Goal: Task Accomplishment & Management: Use online tool/utility

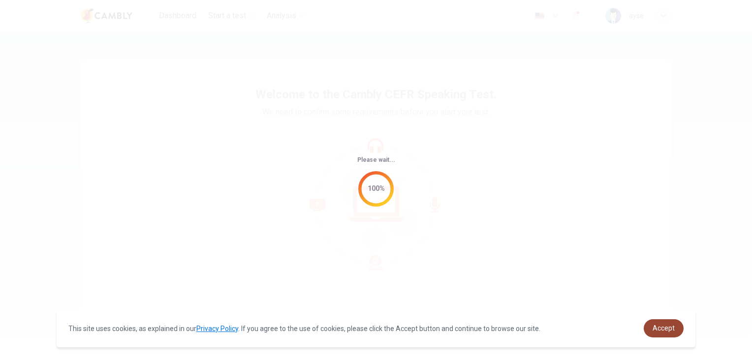
click at [662, 333] on link "Accept" at bounding box center [663, 328] width 40 height 18
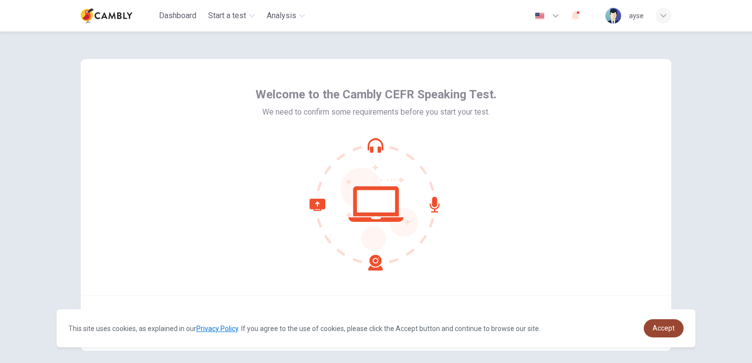
click at [663, 331] on span "Accept" at bounding box center [663, 328] width 22 height 8
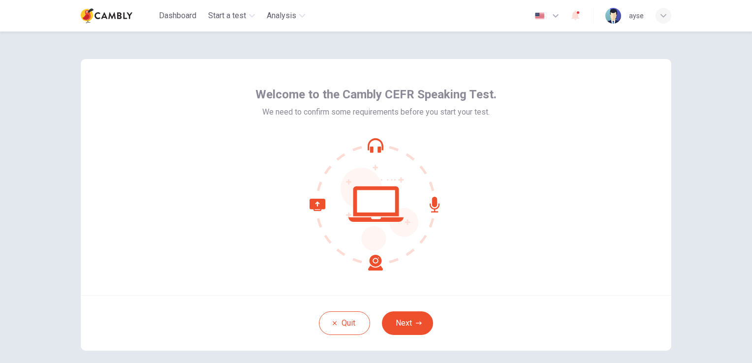
click at [614, 19] on img at bounding box center [613, 16] width 16 height 16
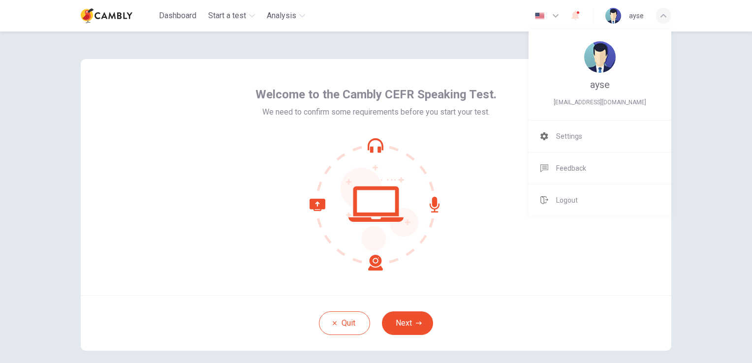
click at [595, 52] on img at bounding box center [599, 56] width 31 height 31
click at [568, 134] on span "Settings" at bounding box center [569, 136] width 26 height 12
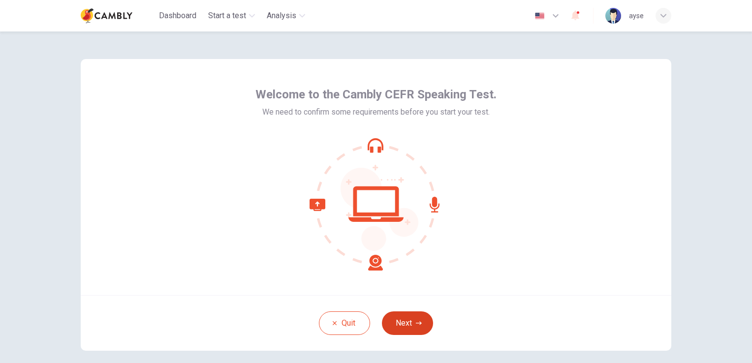
click at [416, 323] on icon "button" at bounding box center [419, 322] width 6 height 3
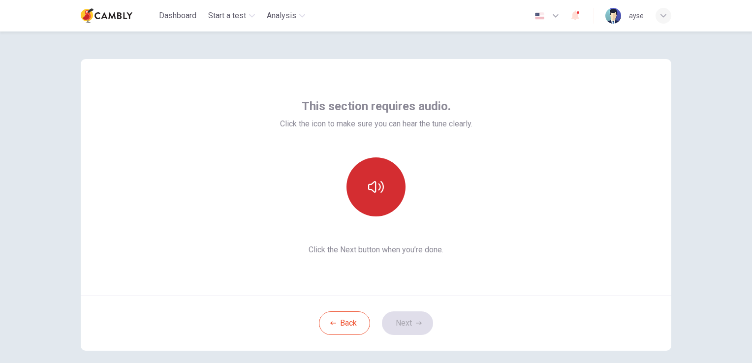
click at [379, 192] on icon "button" at bounding box center [376, 187] width 16 height 12
click at [414, 326] on button "Next" at bounding box center [407, 323] width 51 height 24
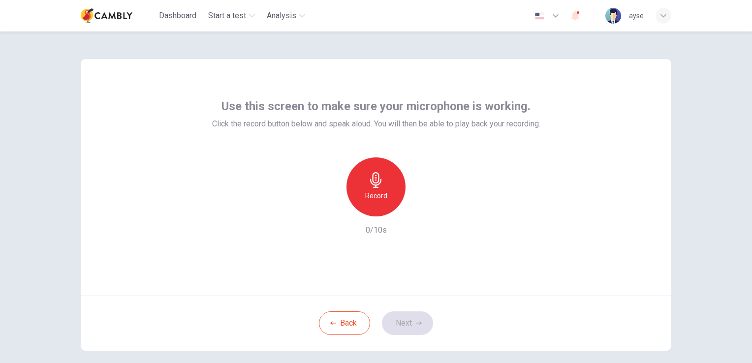
click at [378, 189] on div "Record" at bounding box center [375, 186] width 59 height 59
click at [409, 326] on button "Next" at bounding box center [407, 323] width 51 height 24
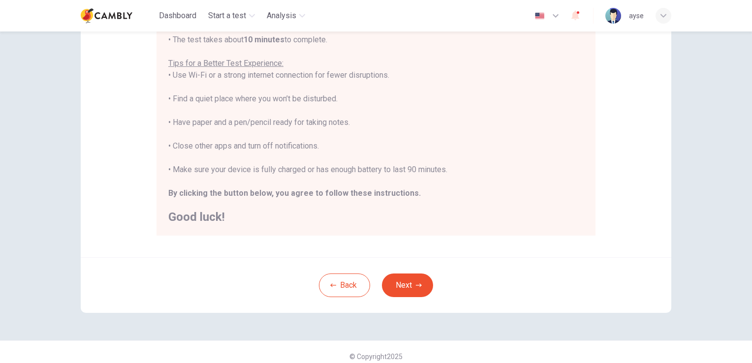
scroll to position [183, 0]
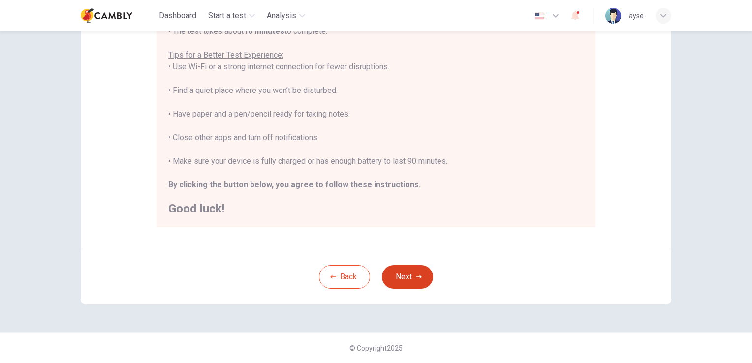
click at [411, 276] on button "Next" at bounding box center [407, 277] width 51 height 24
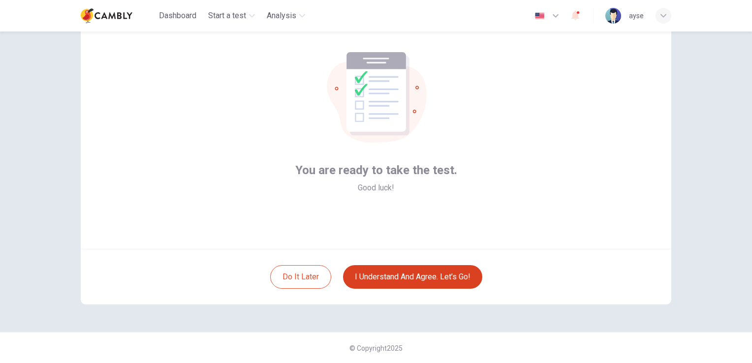
click at [413, 278] on button "I understand and agree. Let’s go!" at bounding box center [412, 277] width 139 height 24
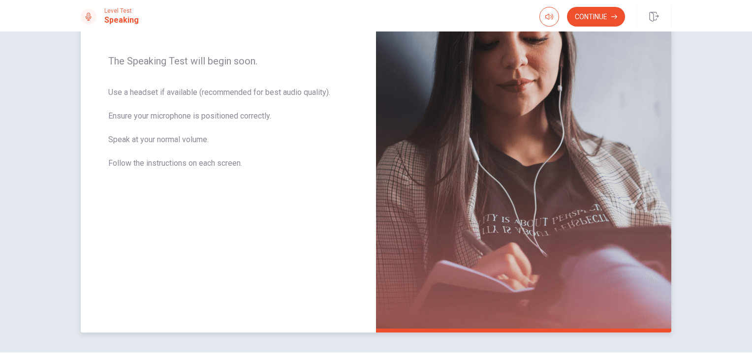
scroll to position [98, 0]
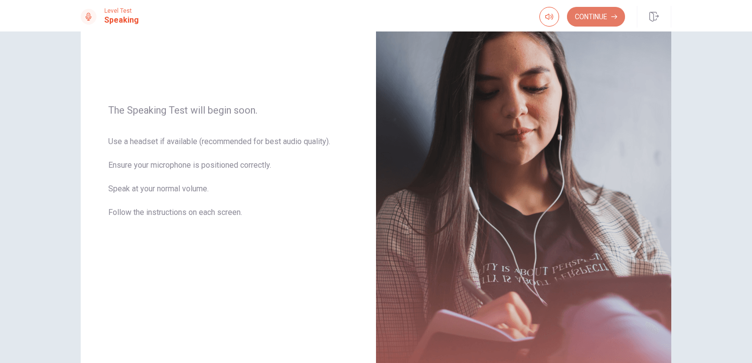
click at [600, 14] on button "Continue" at bounding box center [596, 17] width 58 height 20
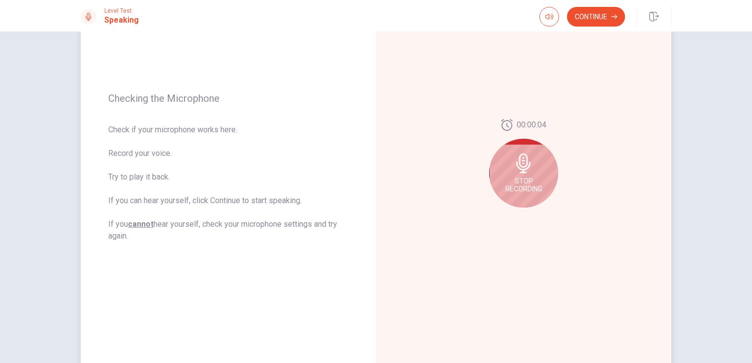
click at [528, 172] on icon at bounding box center [523, 163] width 20 height 20
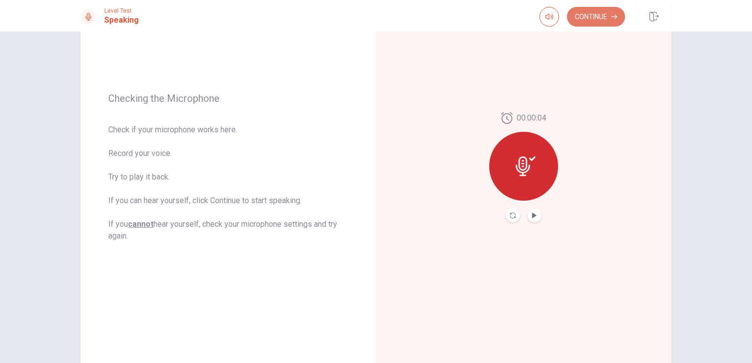
click at [594, 22] on button "Continue" at bounding box center [596, 17] width 58 height 20
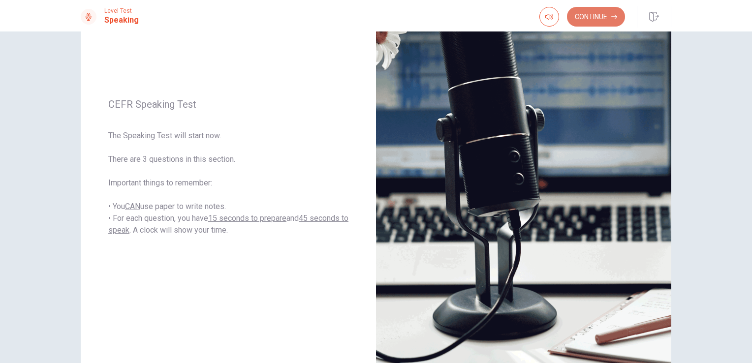
click at [600, 17] on button "Continue" at bounding box center [596, 17] width 58 height 20
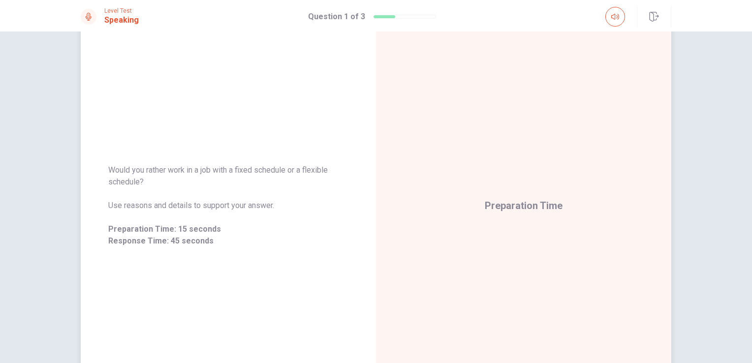
scroll to position [49, 0]
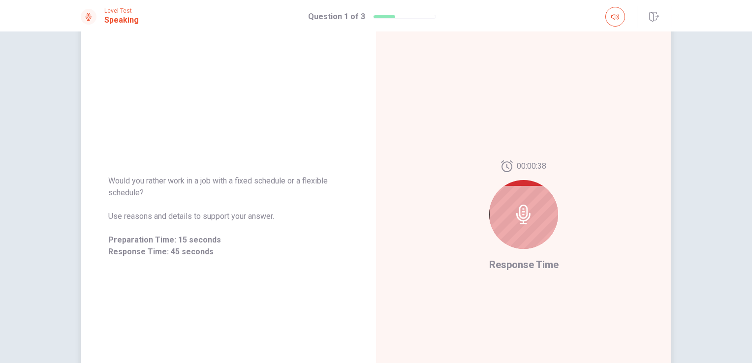
click at [525, 226] on div at bounding box center [523, 214] width 69 height 69
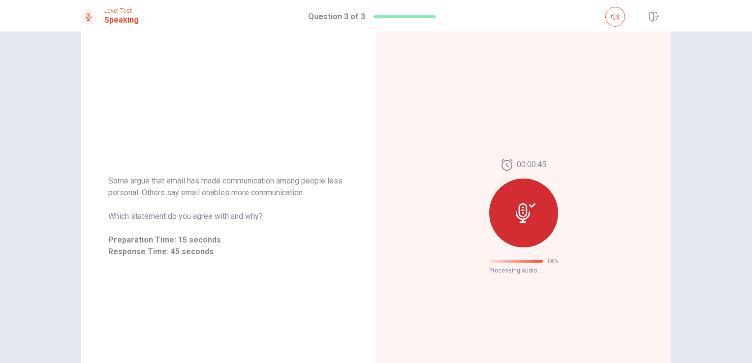
scroll to position [0, 0]
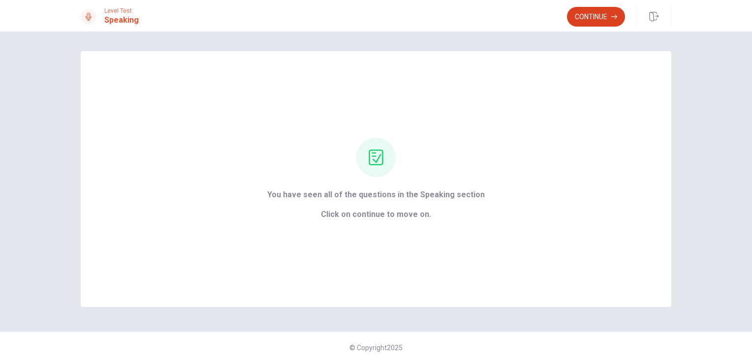
click at [590, 19] on button "Continue" at bounding box center [596, 17] width 58 height 20
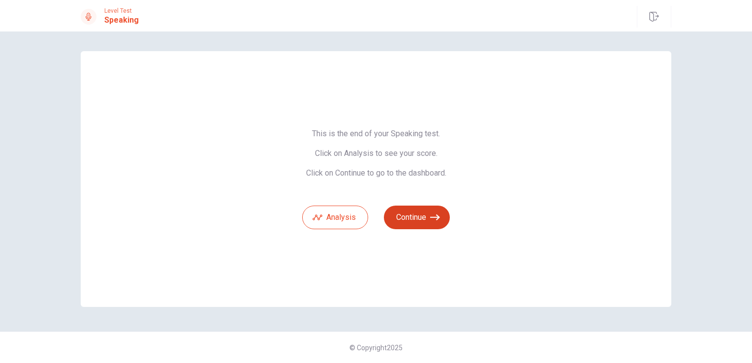
click at [419, 215] on button "Continue" at bounding box center [417, 218] width 66 height 24
